Goal: Transaction & Acquisition: Book appointment/travel/reservation

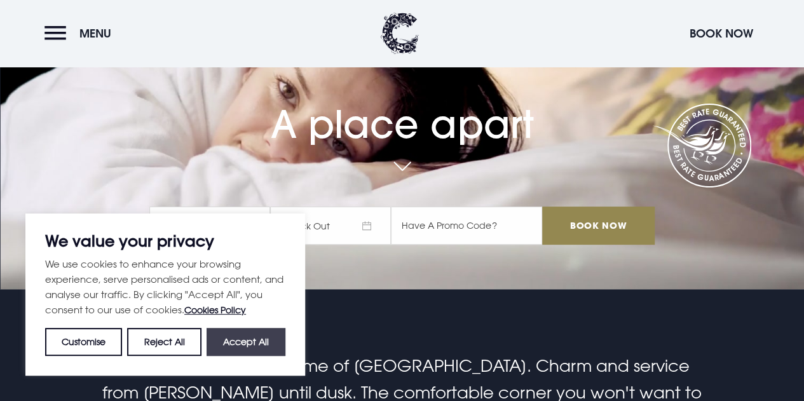
click at [238, 349] on button "Accept All" at bounding box center [246, 342] width 79 height 28
checkbox input "true"
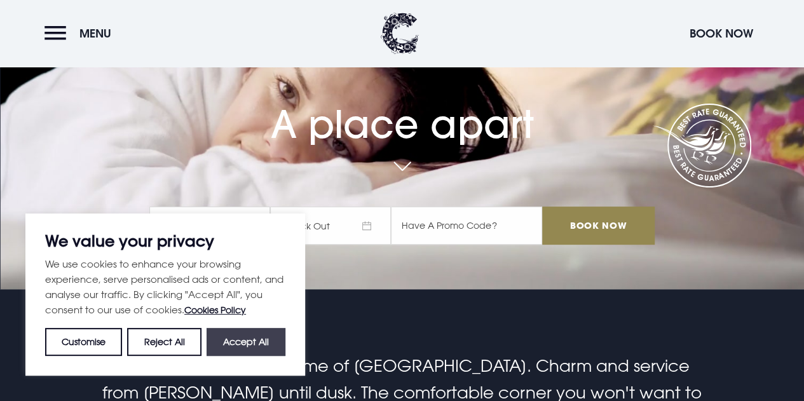
checkbox input "true"
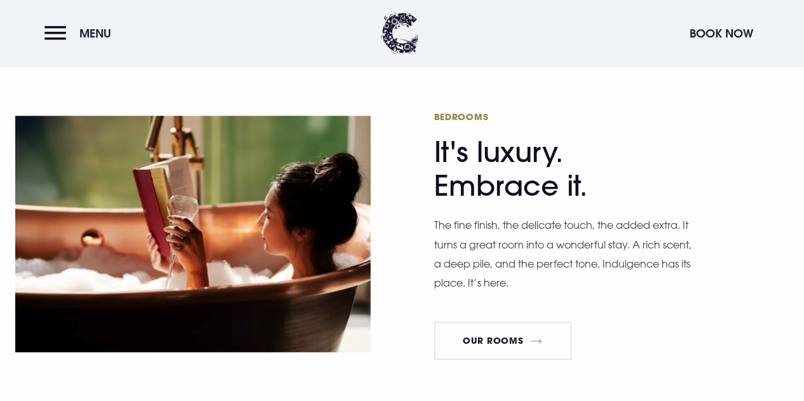
scroll to position [626, 0]
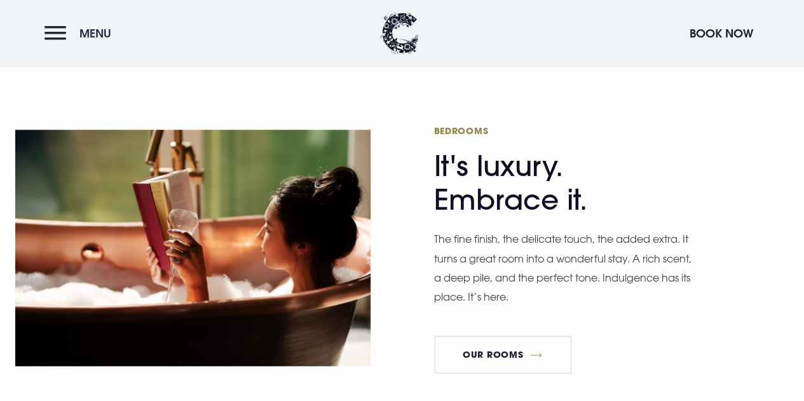
click at [76, 36] on button "Menu" at bounding box center [81, 33] width 73 height 27
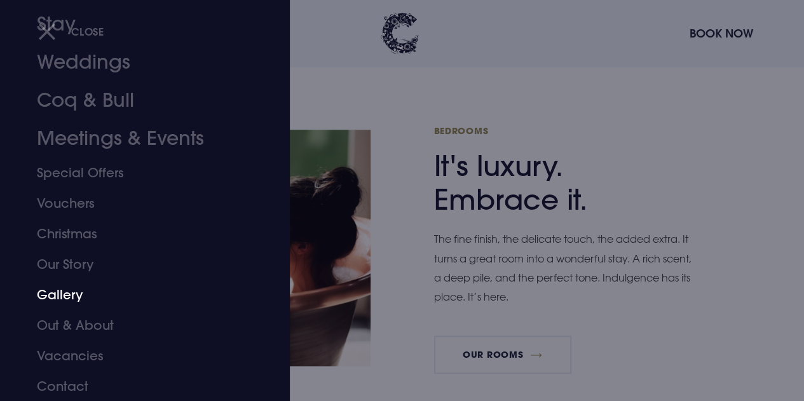
scroll to position [0, 0]
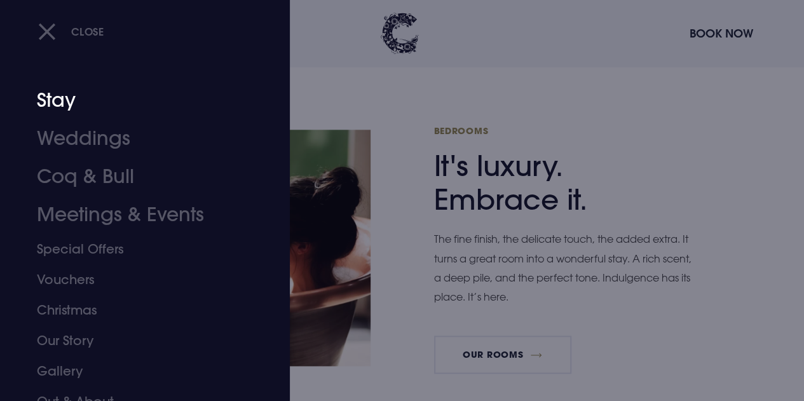
click at [63, 97] on link "Stay" at bounding box center [136, 100] width 199 height 38
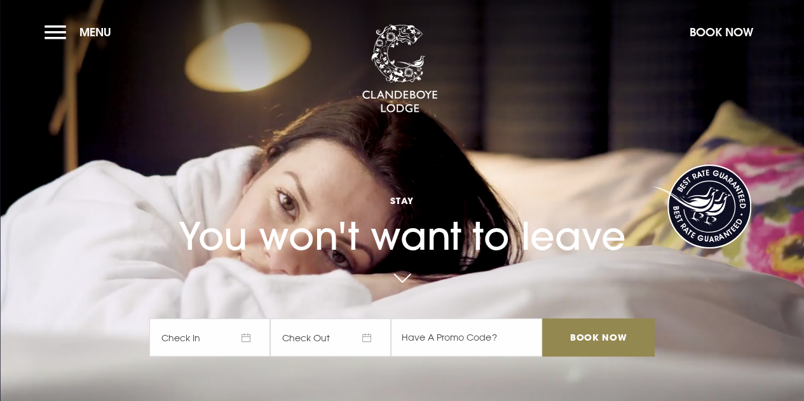
click at [665, 220] on link at bounding box center [702, 207] width 100 height 84
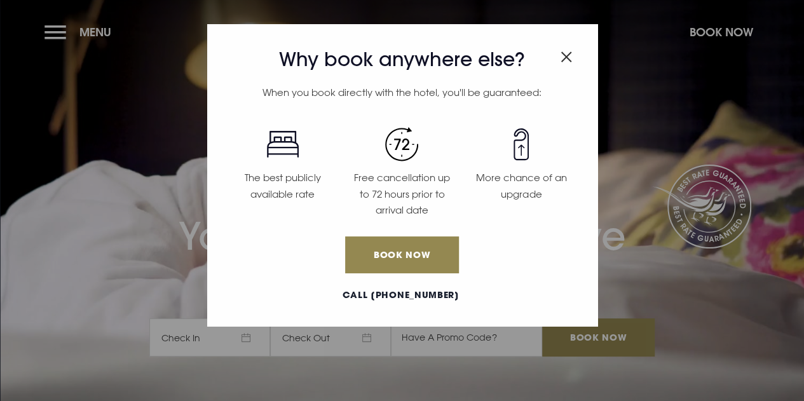
click at [568, 55] on img "Close modal" at bounding box center [566, 57] width 11 height 11
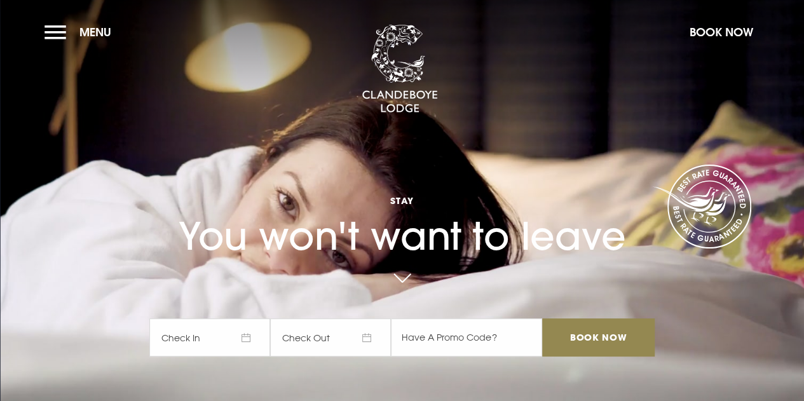
click at [261, 336] on span "Check In" at bounding box center [209, 338] width 121 height 38
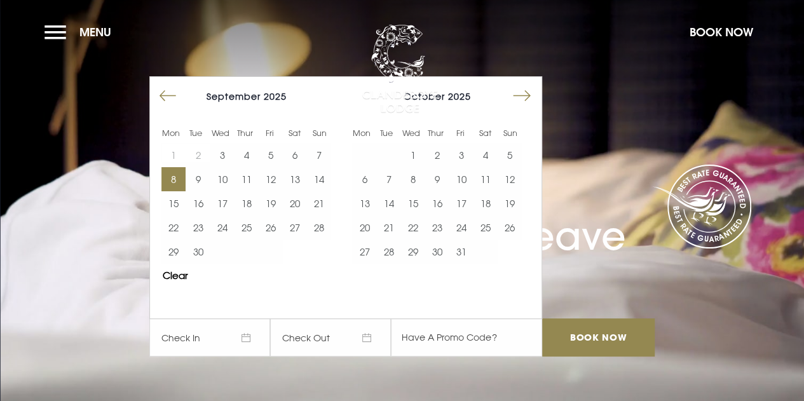
click at [177, 181] on button "8" at bounding box center [174, 179] width 24 height 24
click at [229, 177] on button "10" at bounding box center [222, 179] width 24 height 24
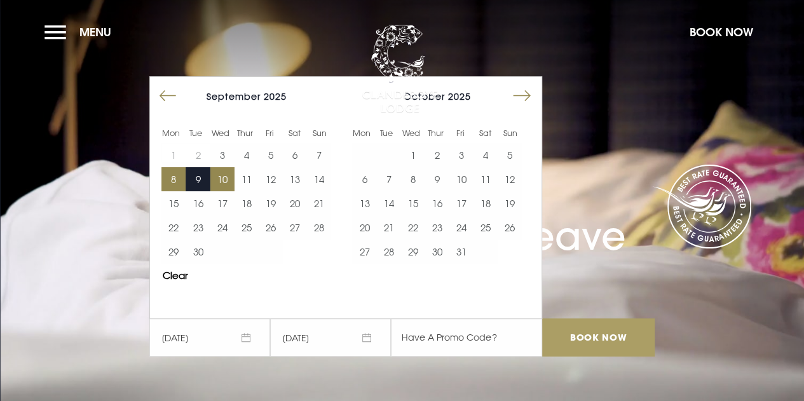
click at [612, 334] on input "Book Now" at bounding box center [598, 338] width 112 height 38
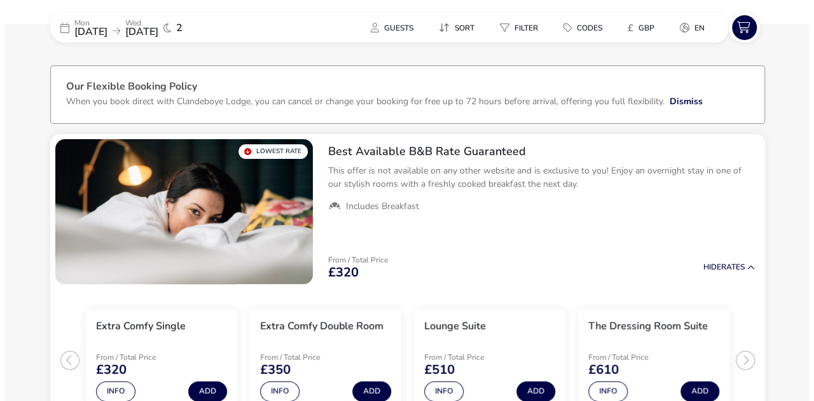
scroll to position [92, 0]
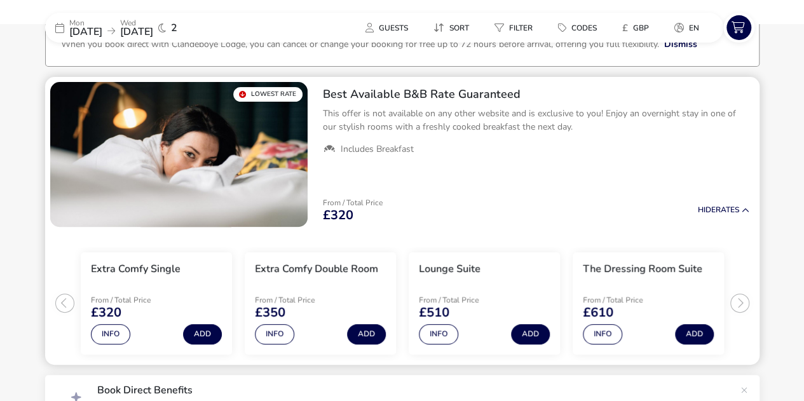
click at [272, 320] on div "Info Add" at bounding box center [320, 331] width 131 height 25
click at [275, 336] on button "Info" at bounding box center [274, 334] width 39 height 20
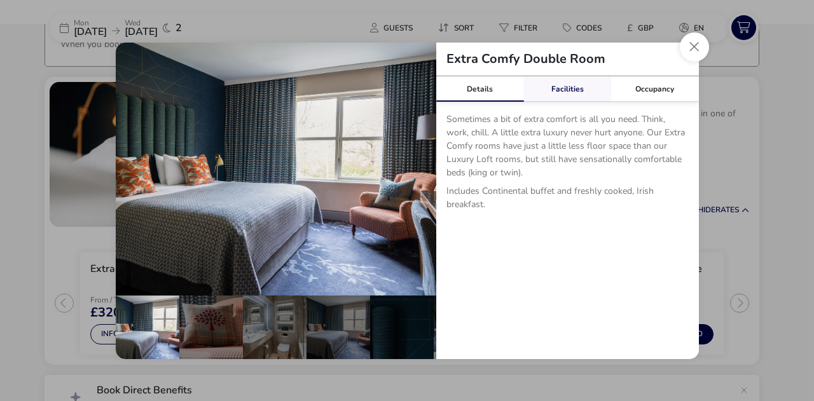
click at [589, 86] on link "Facilities" at bounding box center [567, 88] width 88 height 25
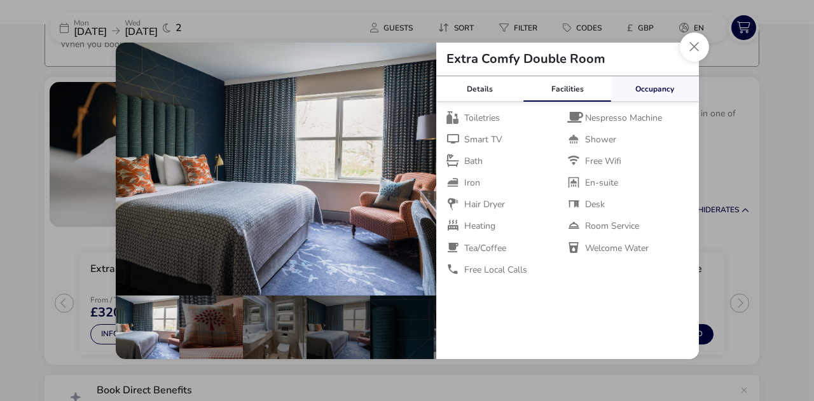
click at [640, 88] on link "Occupancy" at bounding box center [655, 88] width 88 height 25
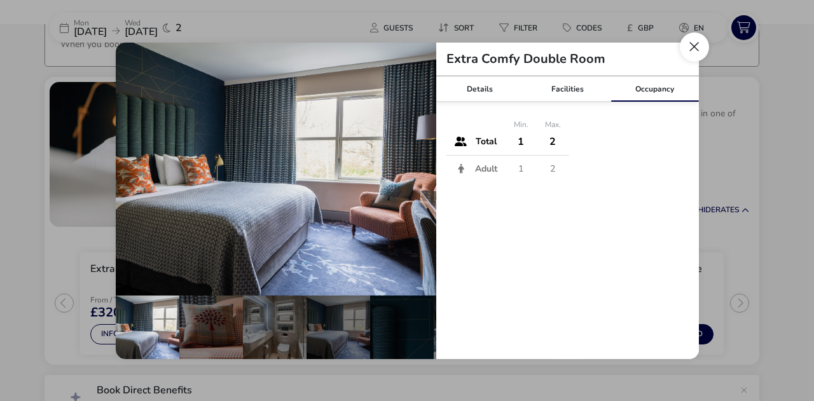
click at [696, 49] on button "Close dialog" at bounding box center [694, 46] width 29 height 29
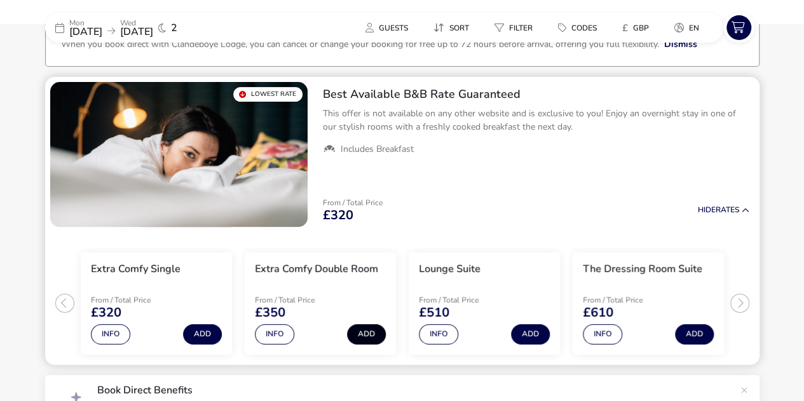
click at [377, 334] on button "Add" at bounding box center [366, 334] width 39 height 20
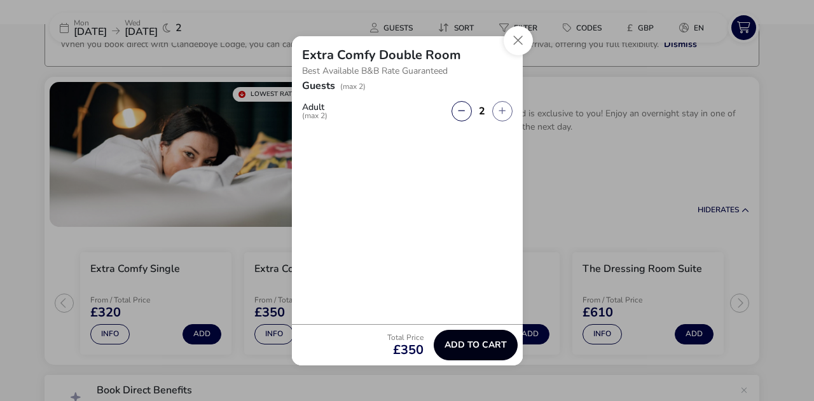
click at [463, 345] on span "Add to cart" at bounding box center [475, 345] width 62 height 10
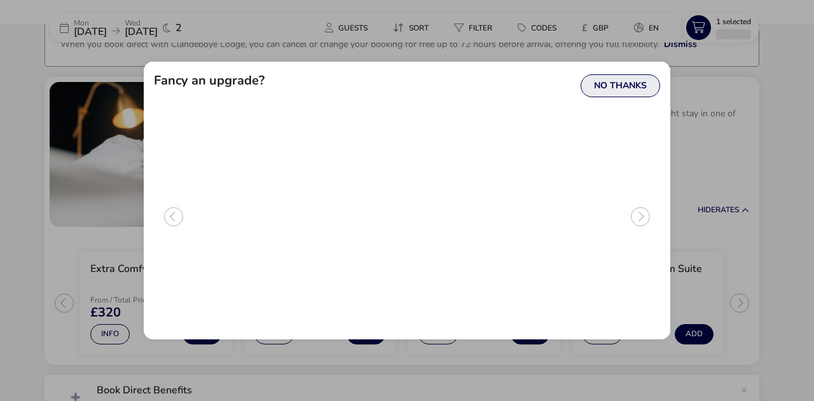
click at [631, 90] on button "No Thanks" at bounding box center [620, 85] width 79 height 23
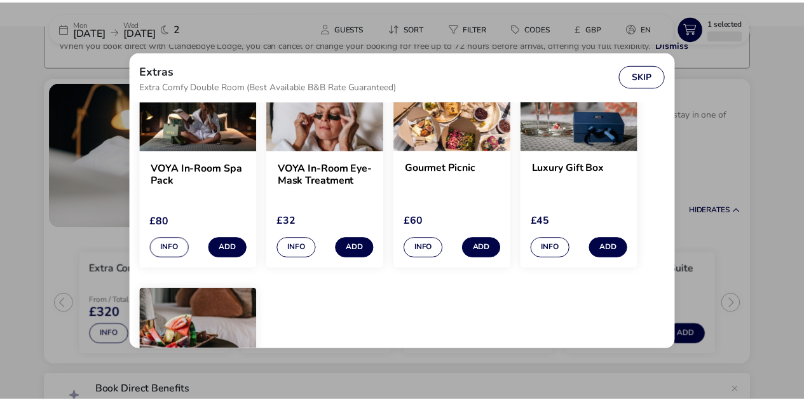
scroll to position [0, 0]
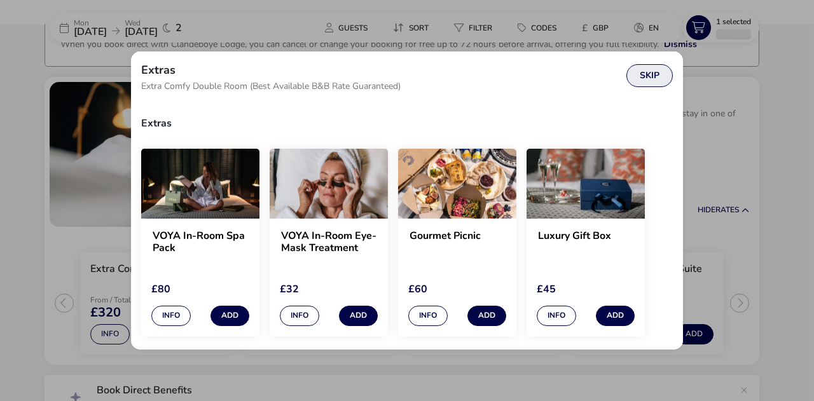
click at [653, 75] on button "Skip" at bounding box center [649, 75] width 46 height 23
